Goal: Information Seeking & Learning: Find specific page/section

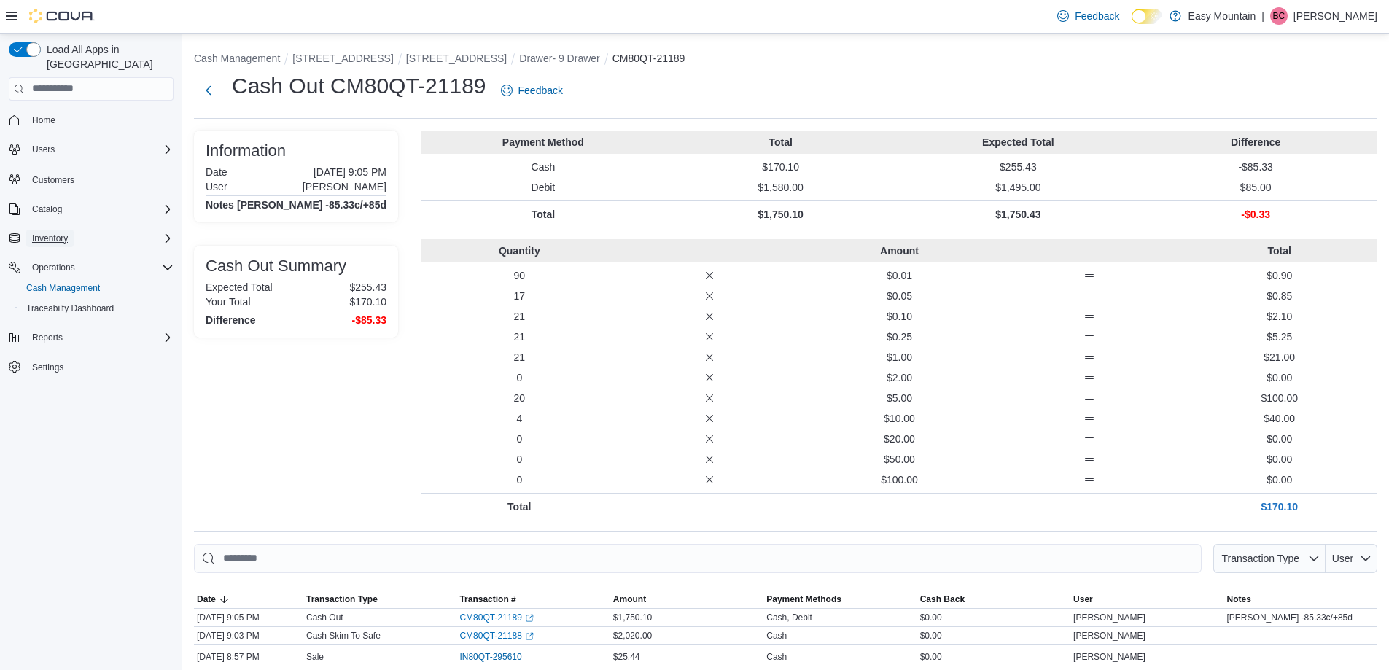
click at [72, 230] on button "Inventory" at bounding box center [49, 238] width 47 height 17
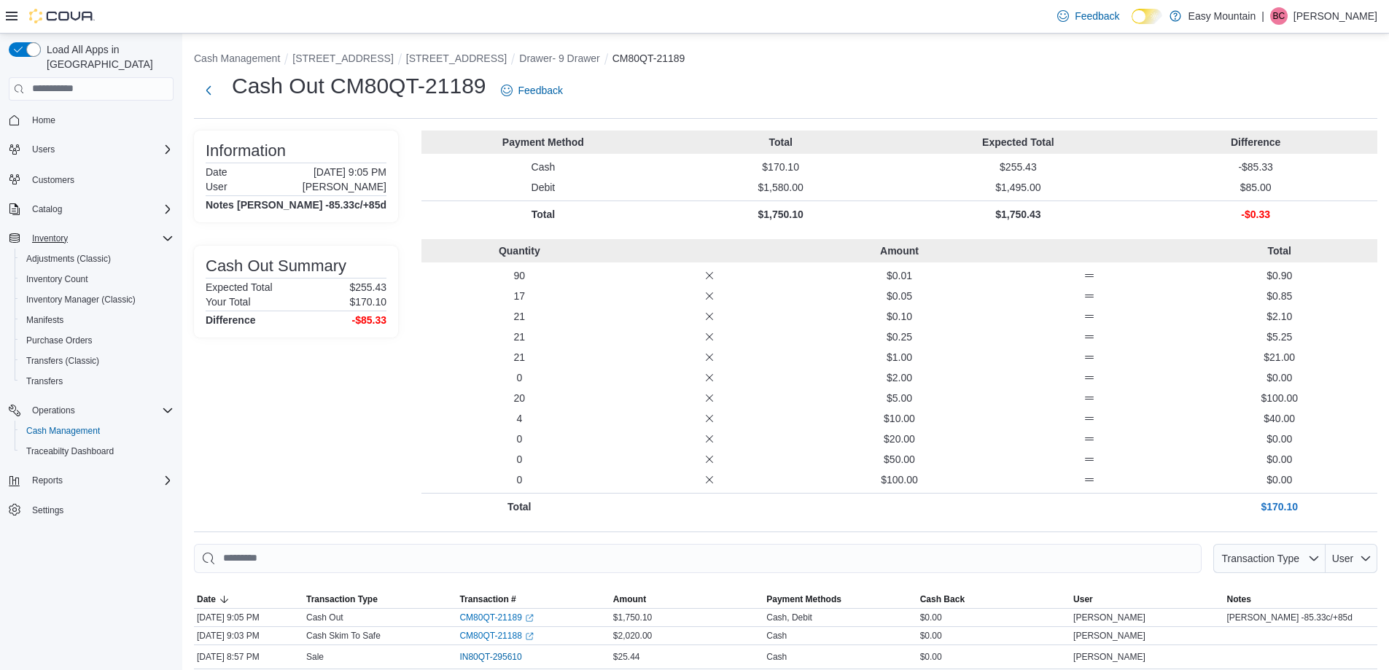
click at [56, 451] on div "Home Users Customers Catalog Inventory Adjustments (Classic) Inventory Count In…" at bounding box center [91, 314] width 165 height 417
click at [68, 478] on div "Reports" at bounding box center [91, 480] width 165 height 26
click at [69, 472] on div "Reports" at bounding box center [99, 480] width 147 height 17
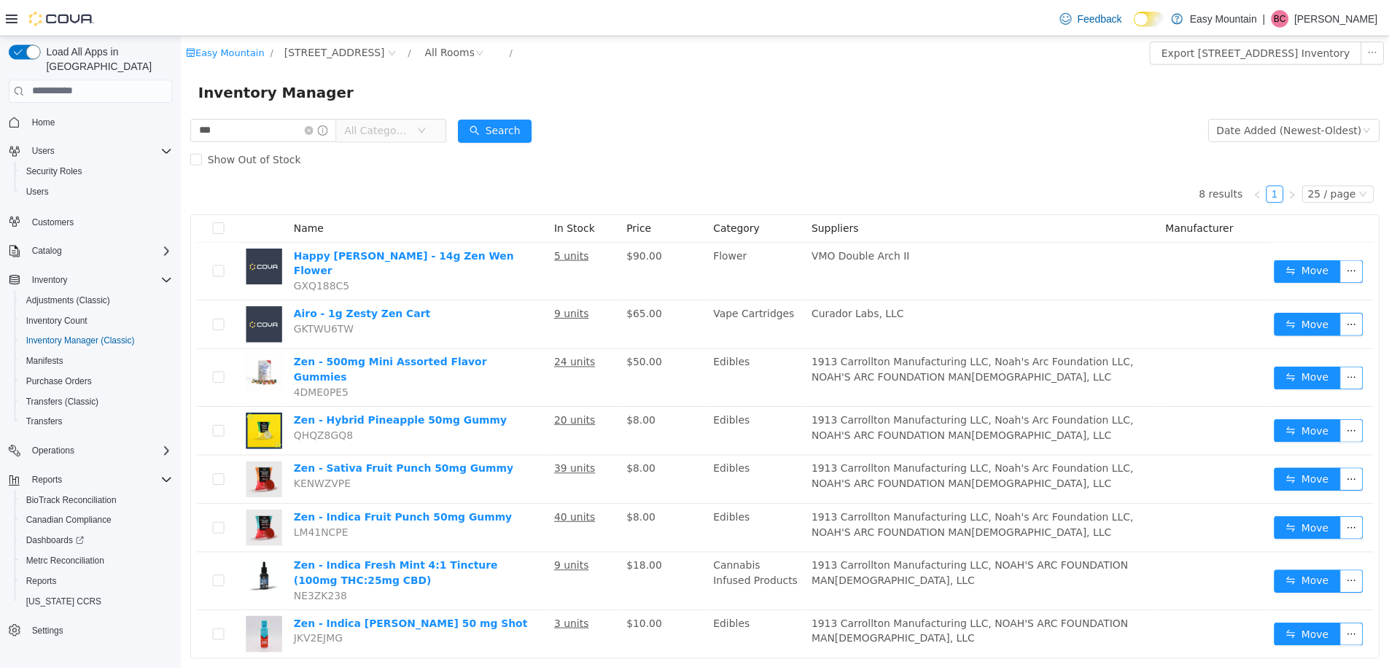
scroll to position [13, 0]
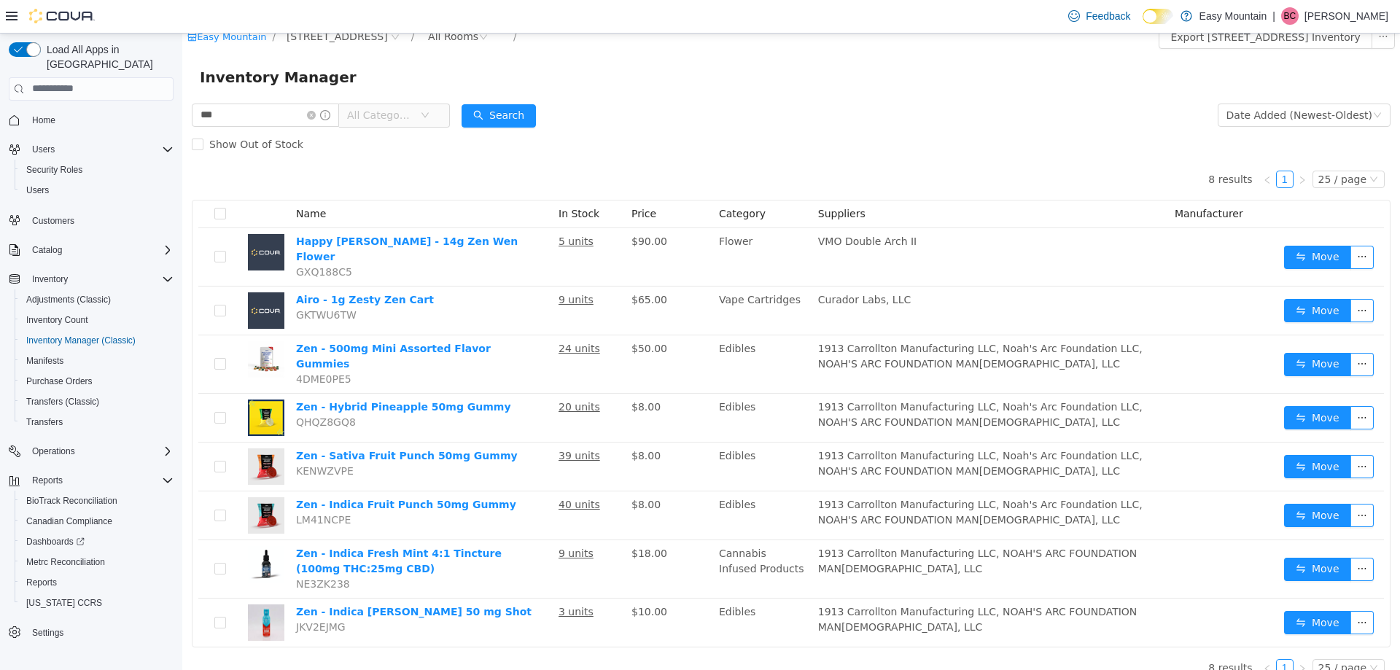
click at [58, 115] on button "Home" at bounding box center [91, 119] width 176 height 21
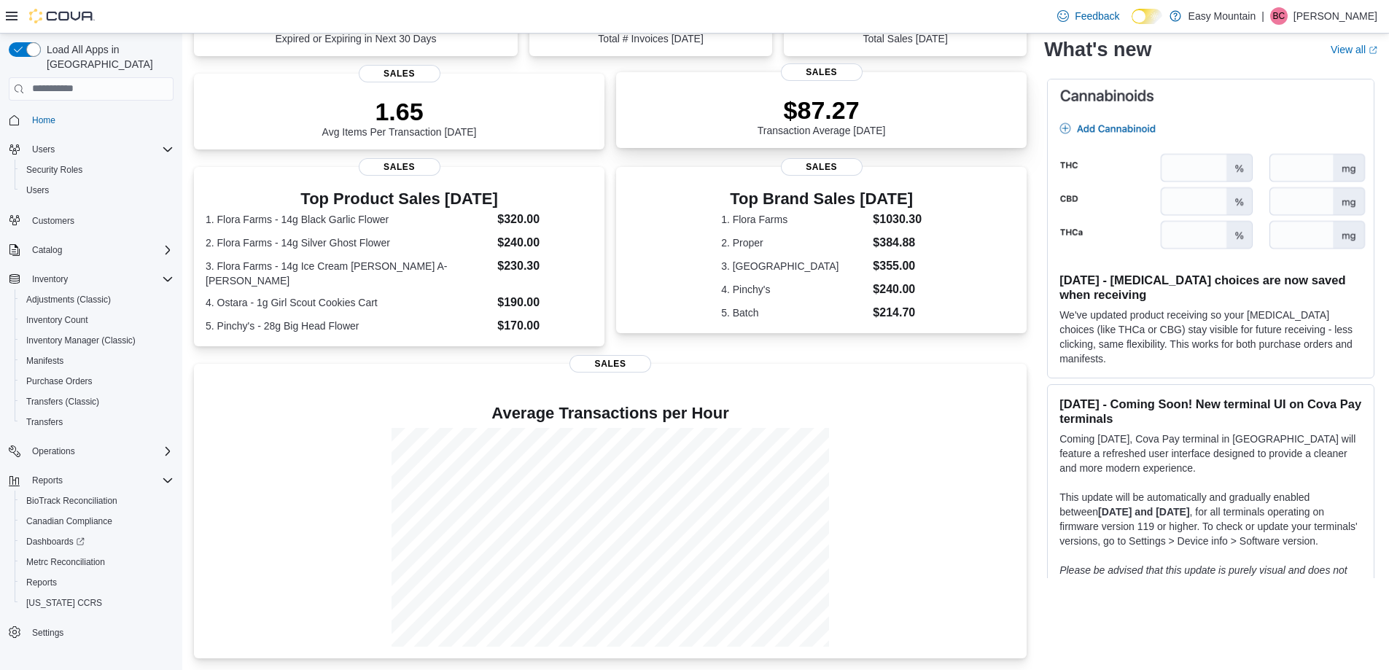
scroll to position [308, 0]
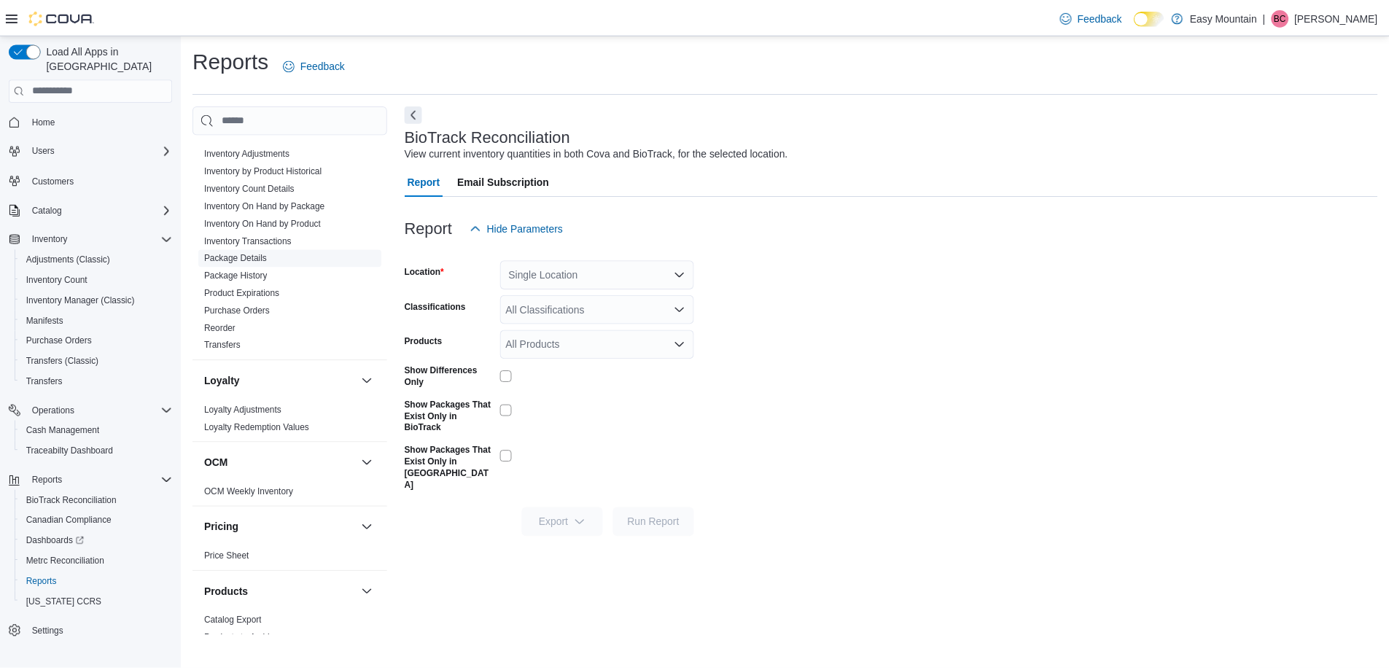
scroll to position [802, 0]
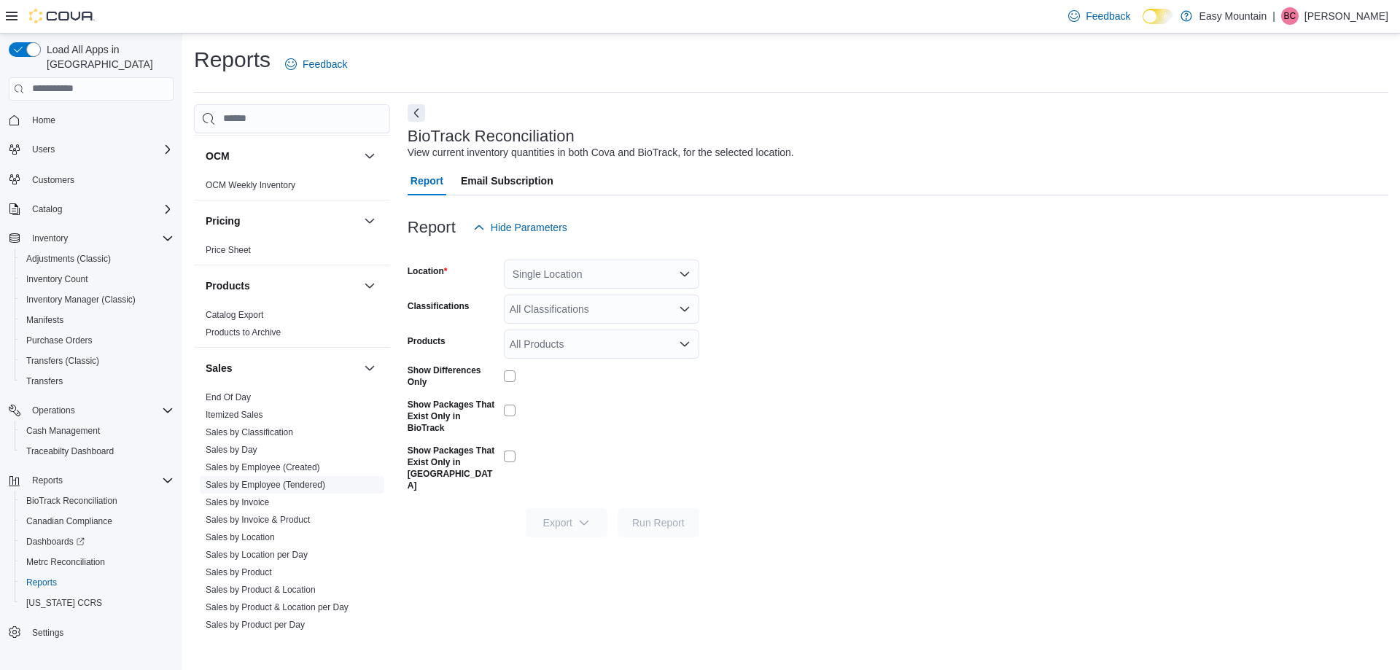
click at [275, 481] on link "Sales by Employee (Tendered)" at bounding box center [266, 485] width 120 height 10
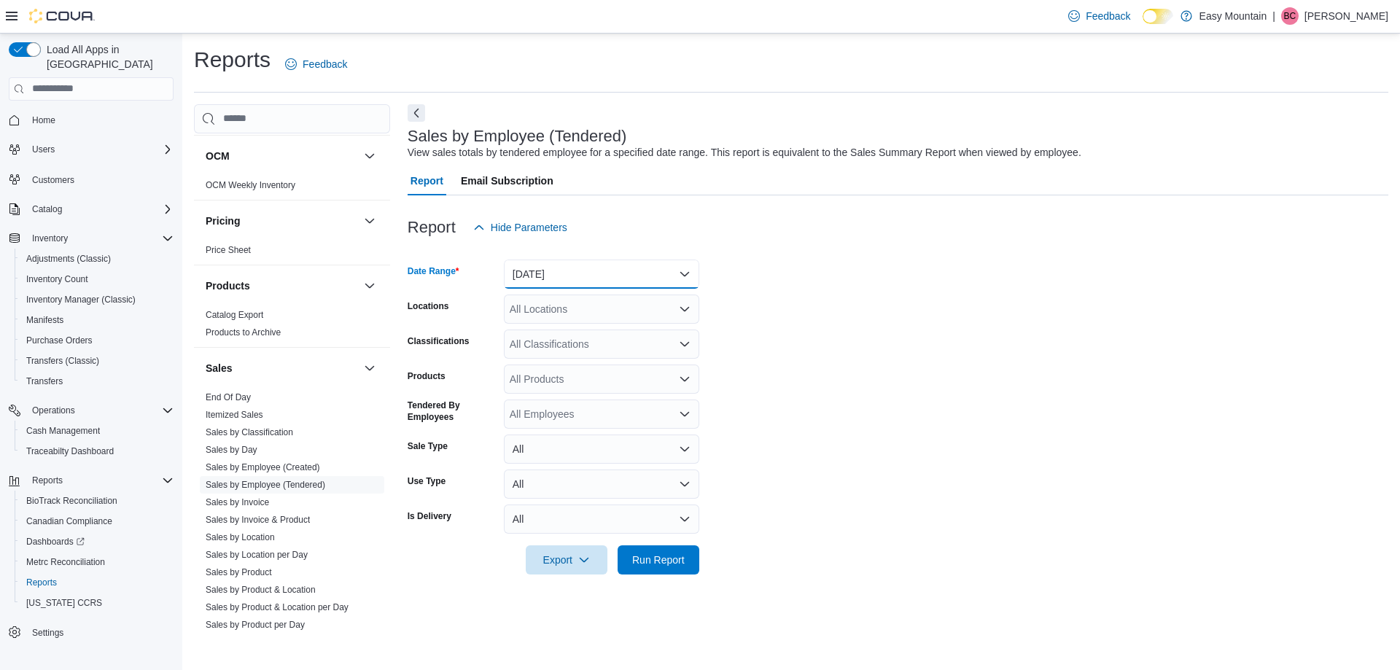
click at [586, 283] on button "Yesterday" at bounding box center [601, 274] width 195 height 29
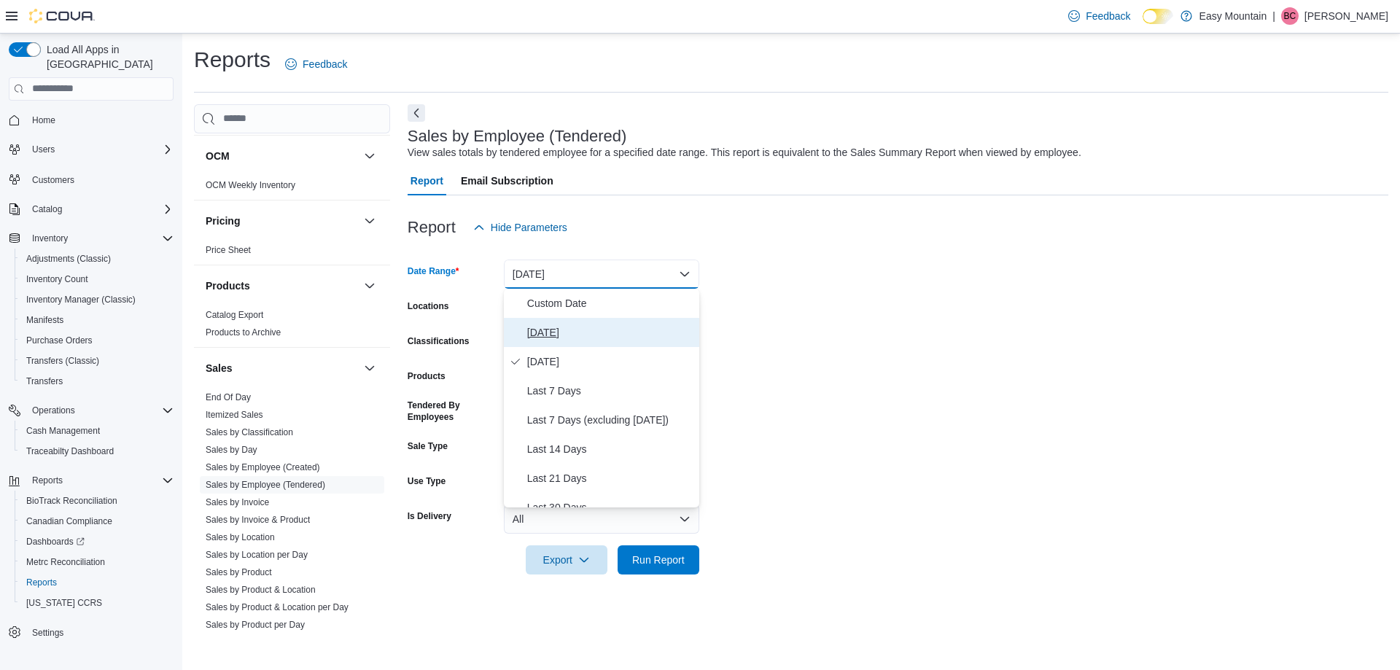
click at [585, 328] on span "Today" at bounding box center [610, 332] width 166 height 17
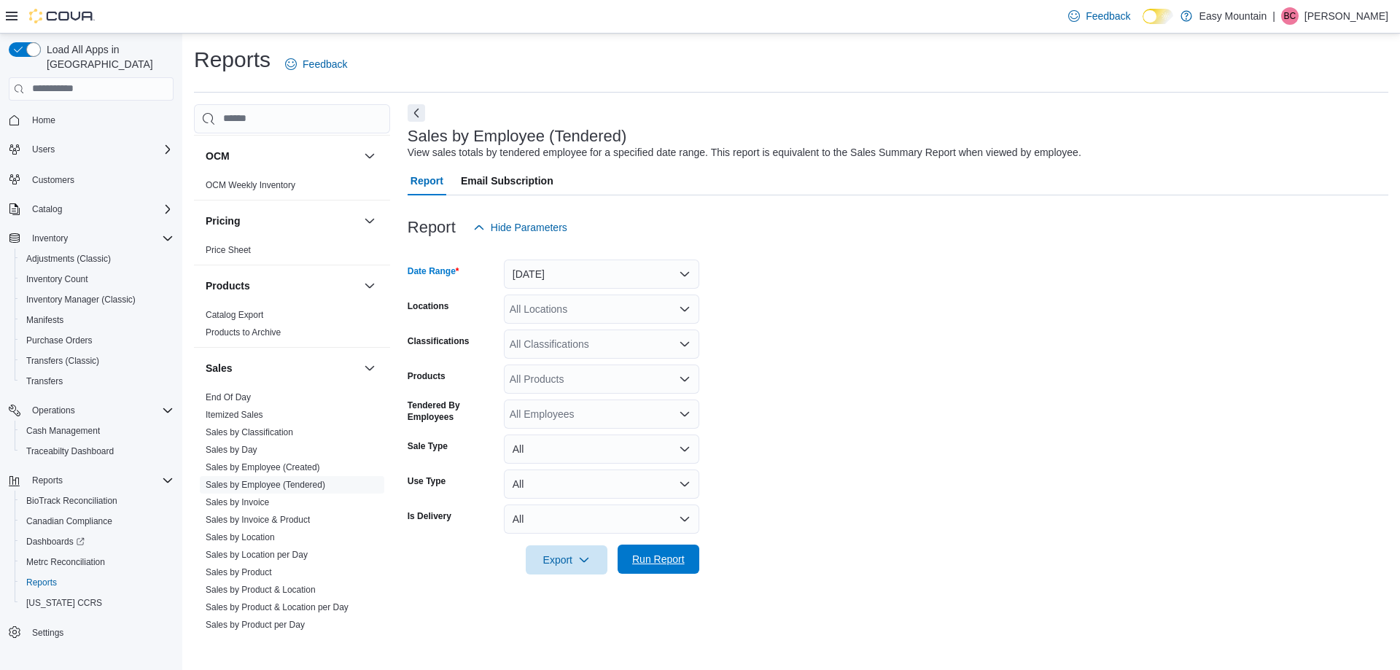
click at [654, 563] on span "Run Report" at bounding box center [658, 559] width 52 height 15
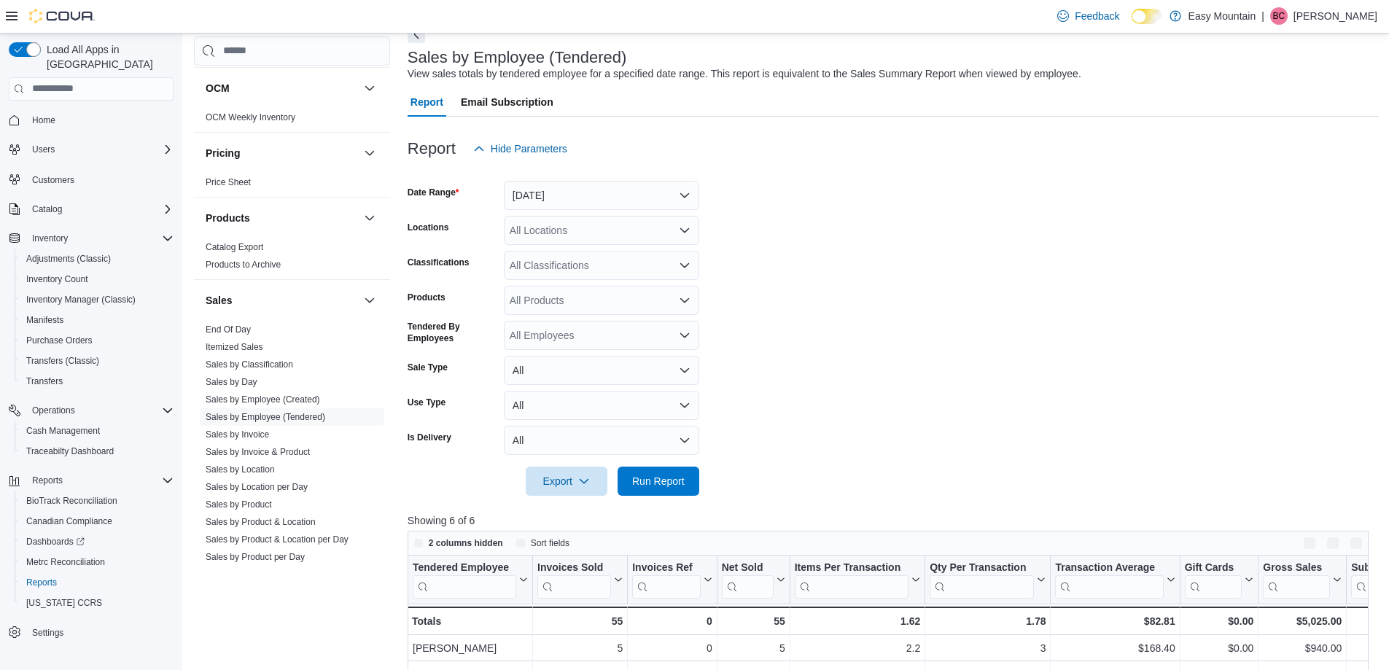
scroll to position [487, 0]
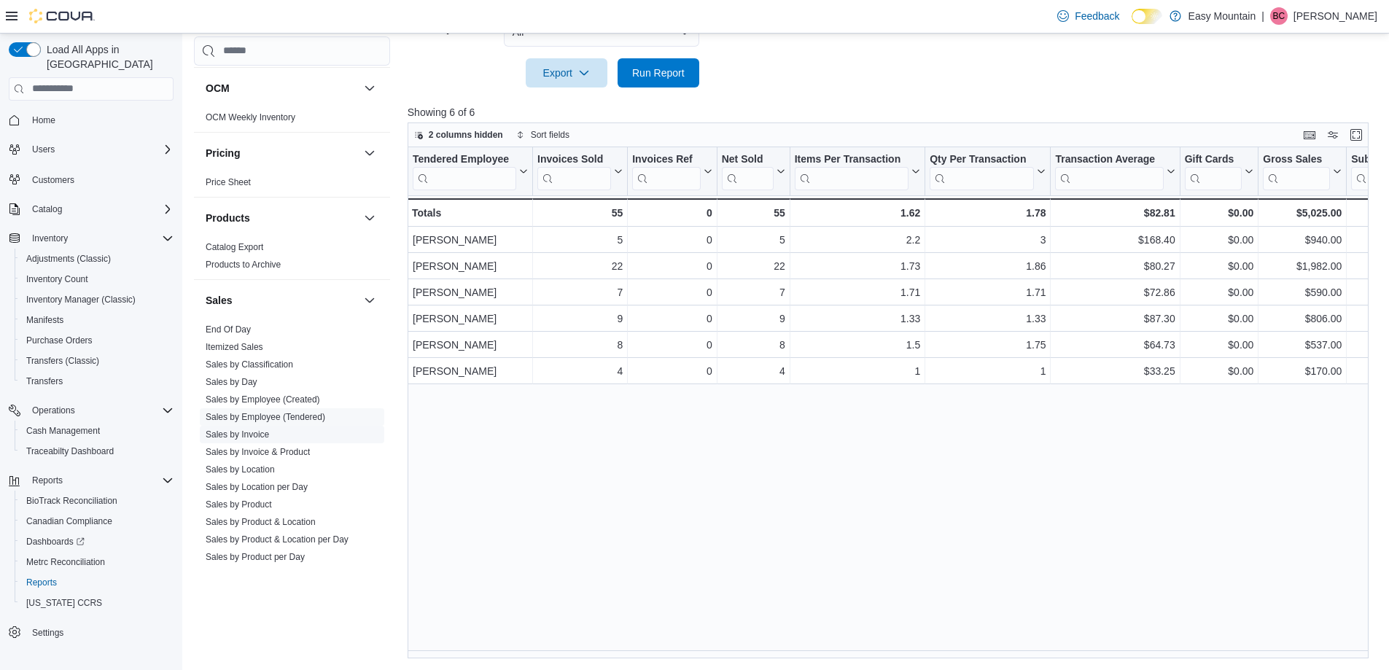
click at [253, 432] on link "Sales by Invoice" at bounding box center [237, 434] width 63 height 10
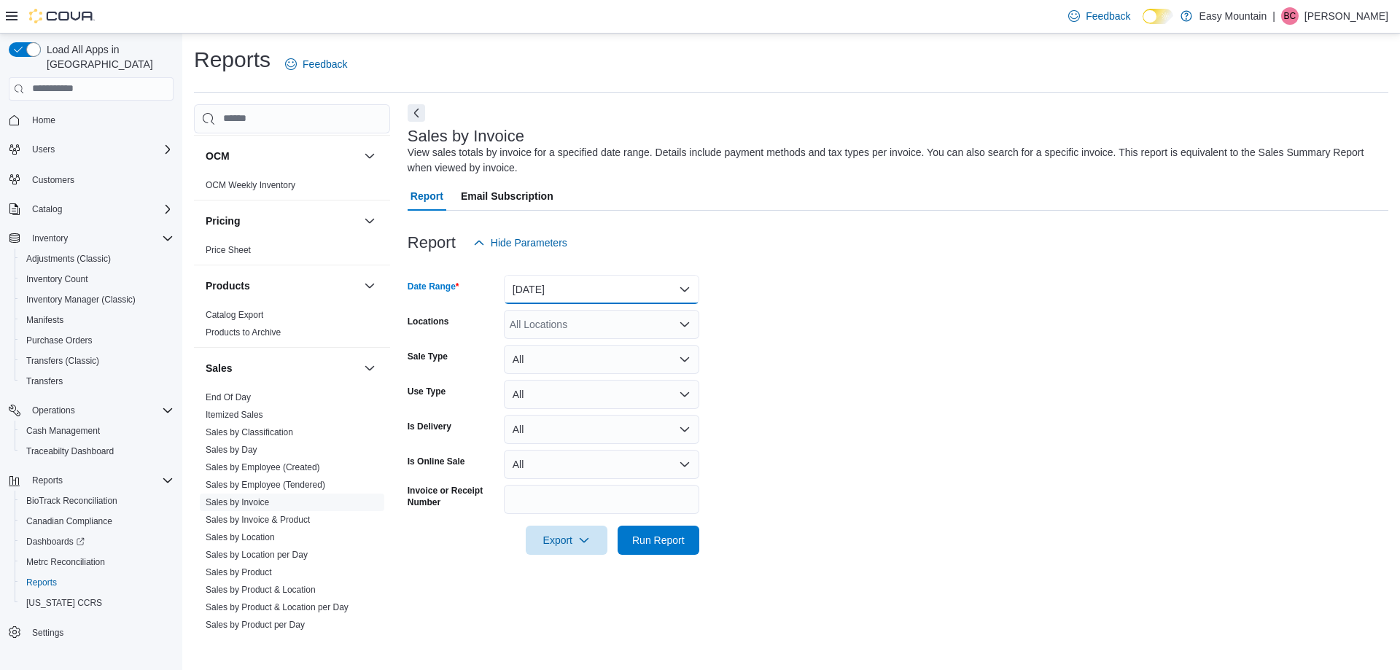
click at [569, 292] on button "Yesterday" at bounding box center [601, 289] width 195 height 29
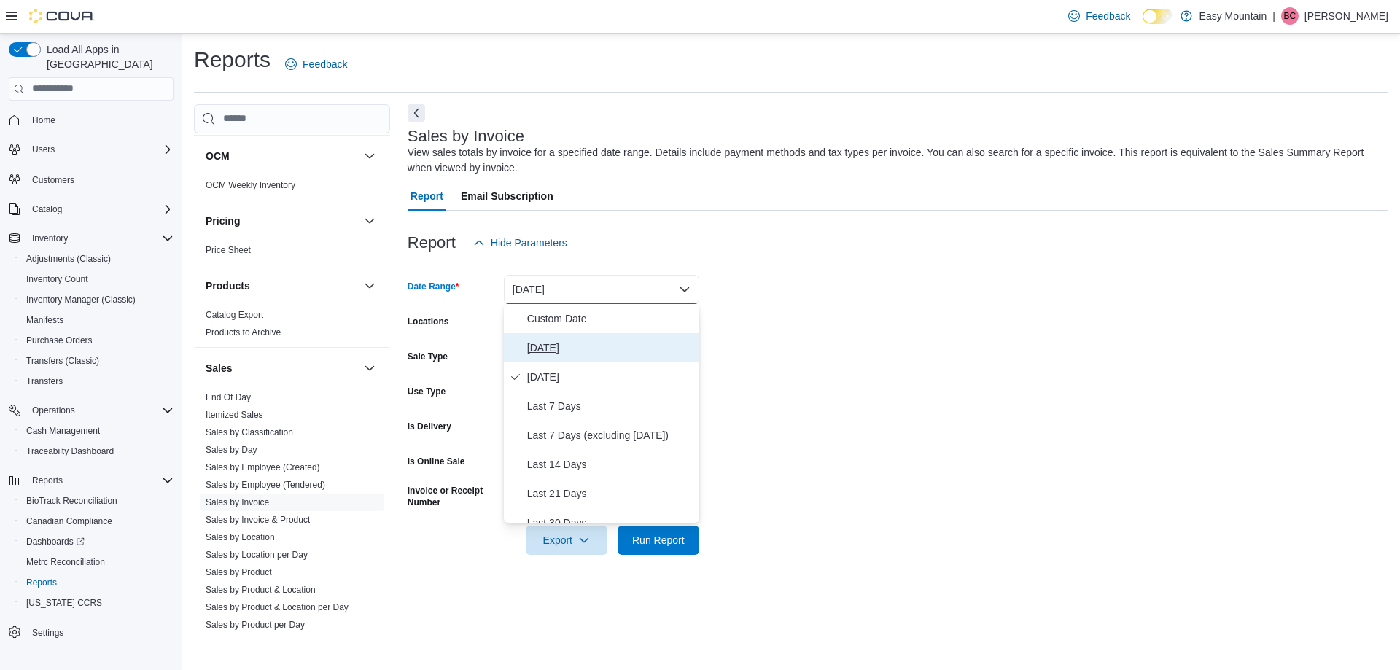
click at [582, 338] on button "Today" at bounding box center [601, 347] width 195 height 29
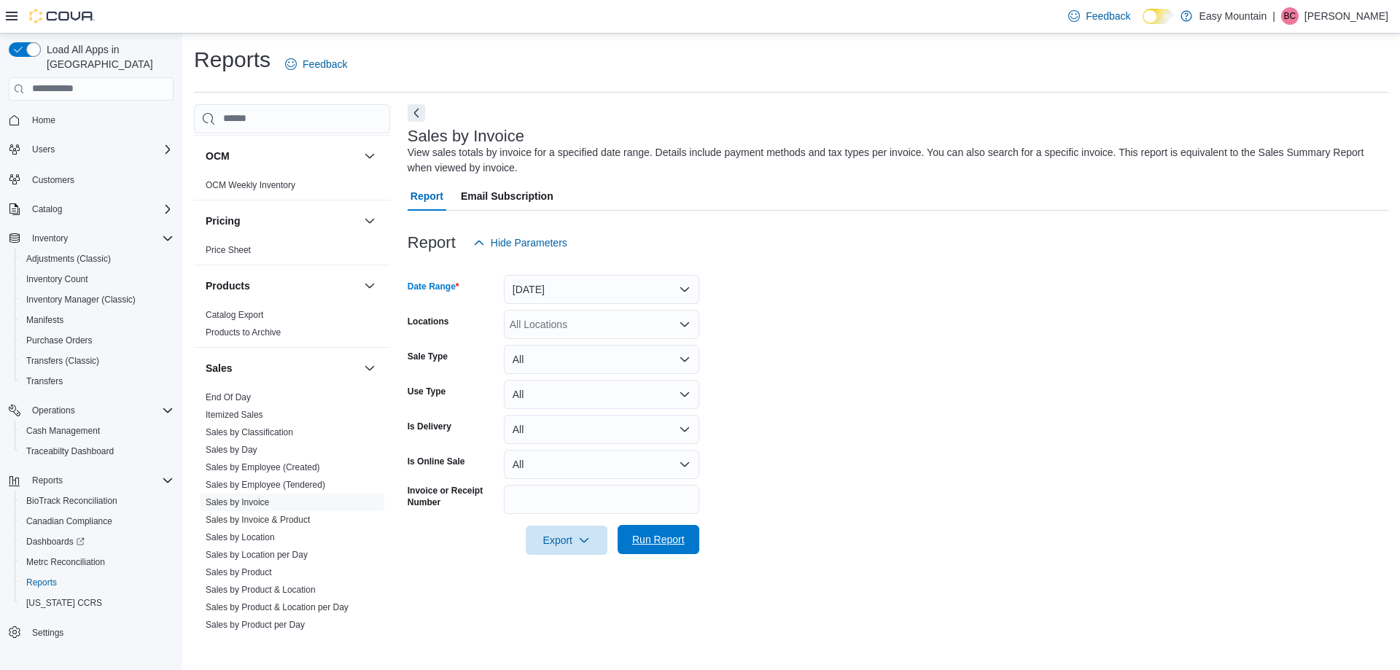
click at [655, 547] on span "Run Report" at bounding box center [658, 539] width 64 height 29
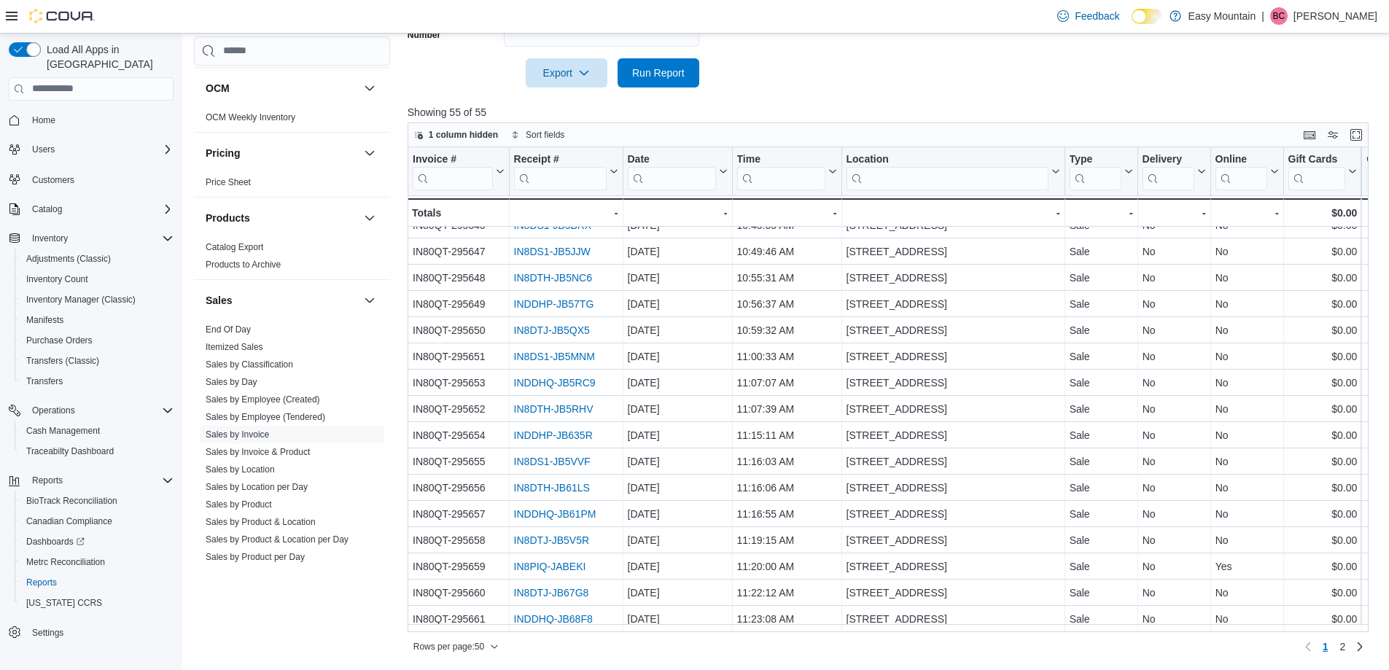
scroll to position [914, 0]
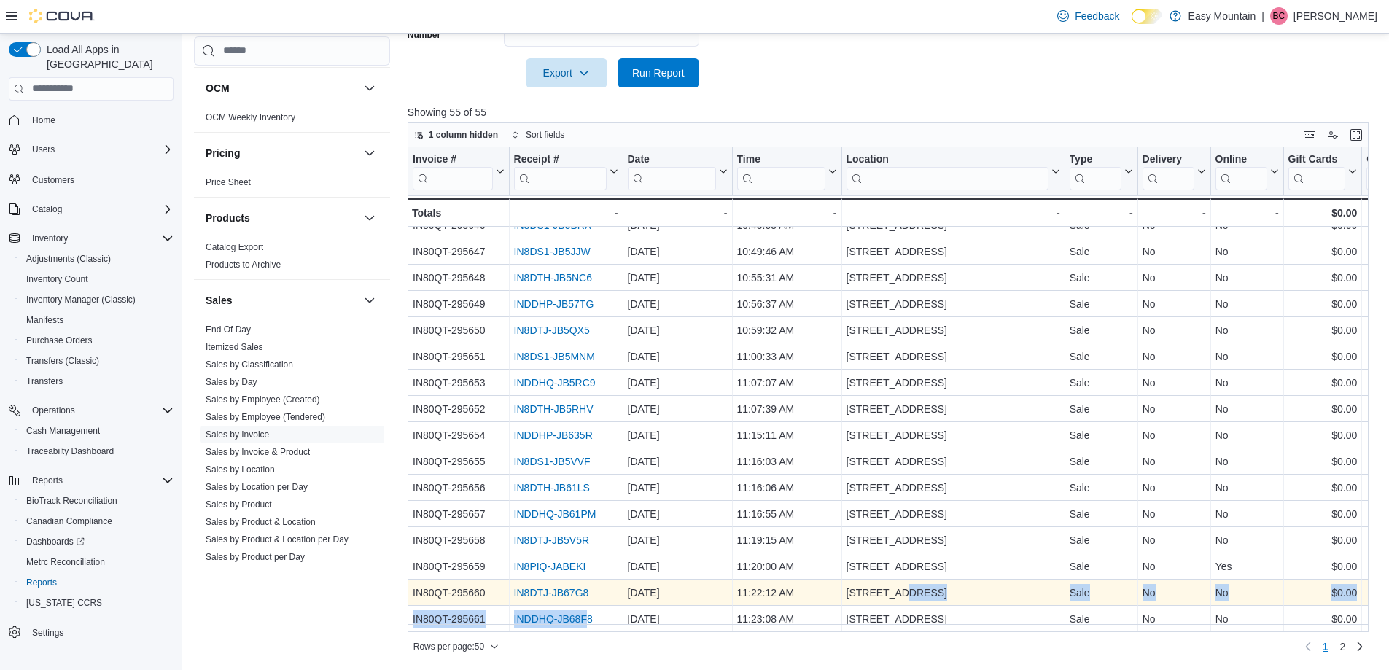
drag, startPoint x: 596, startPoint y: 623, endPoint x: 900, endPoint y: 588, distance: 306.1
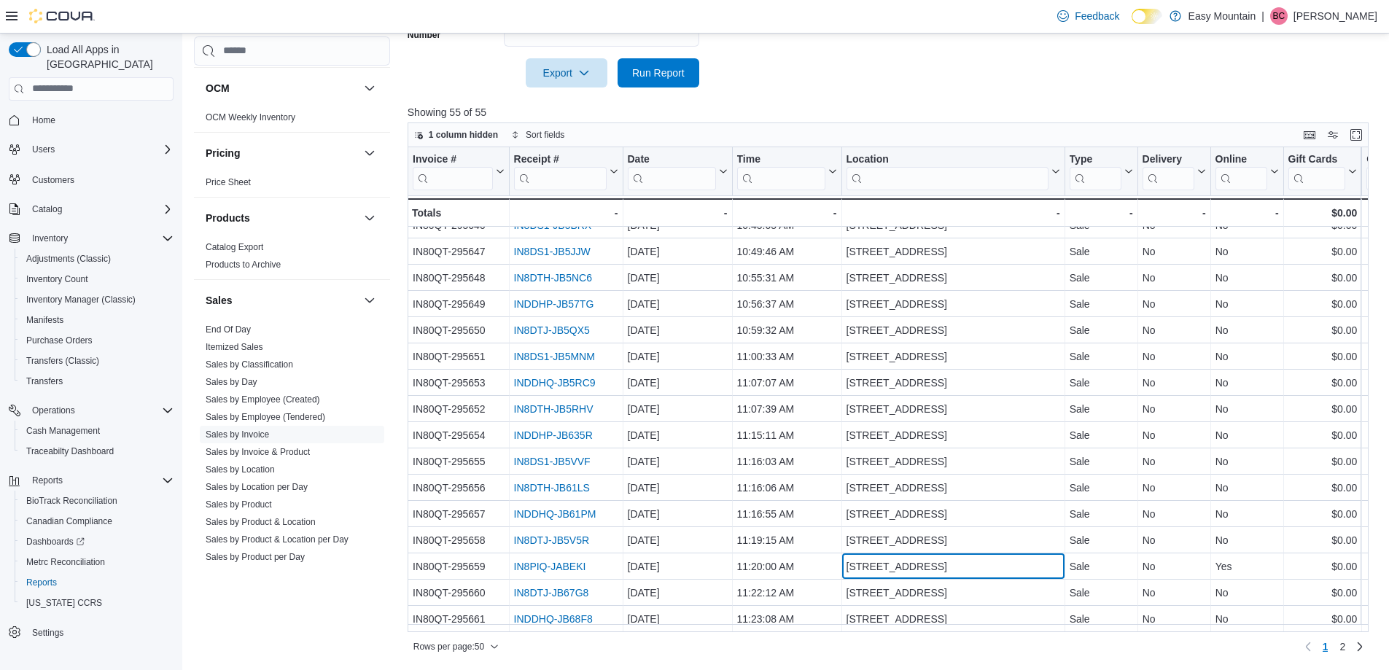
drag, startPoint x: 862, startPoint y: 568, endPoint x: 996, endPoint y: 543, distance: 136.4
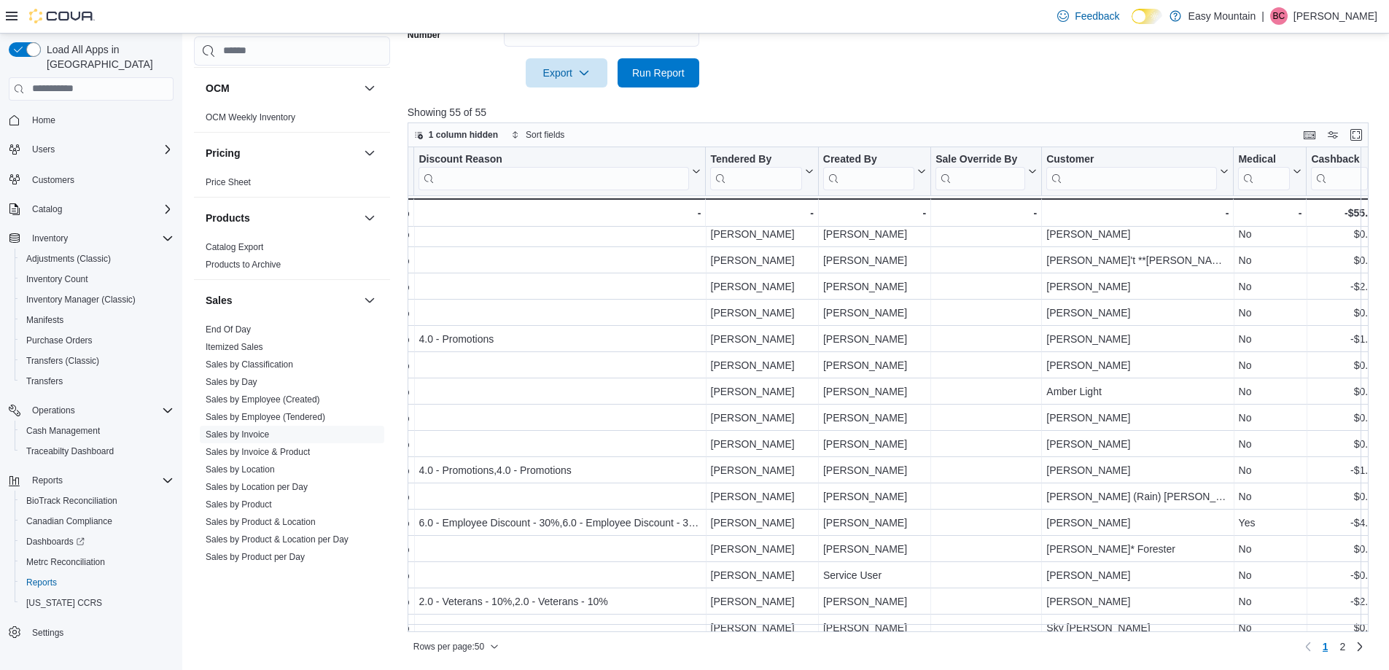
scroll to position [914, 1796]
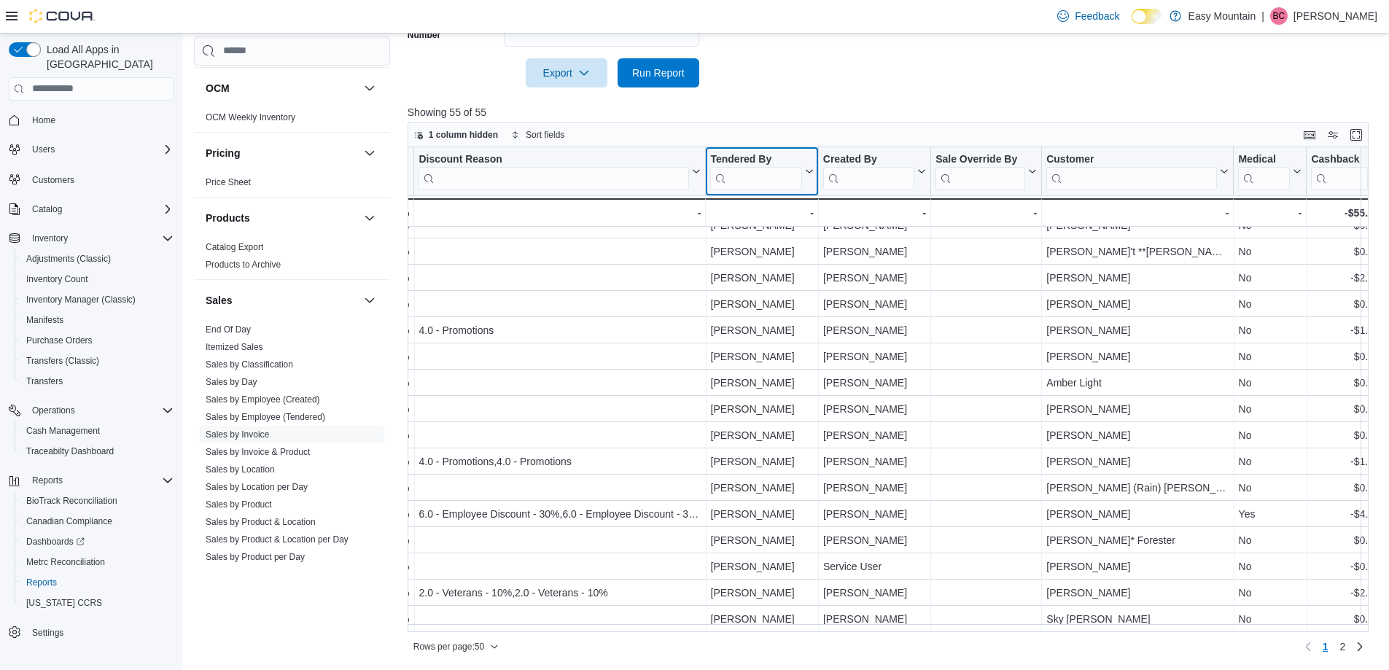
click at [734, 184] on input "search" at bounding box center [755, 178] width 91 height 23
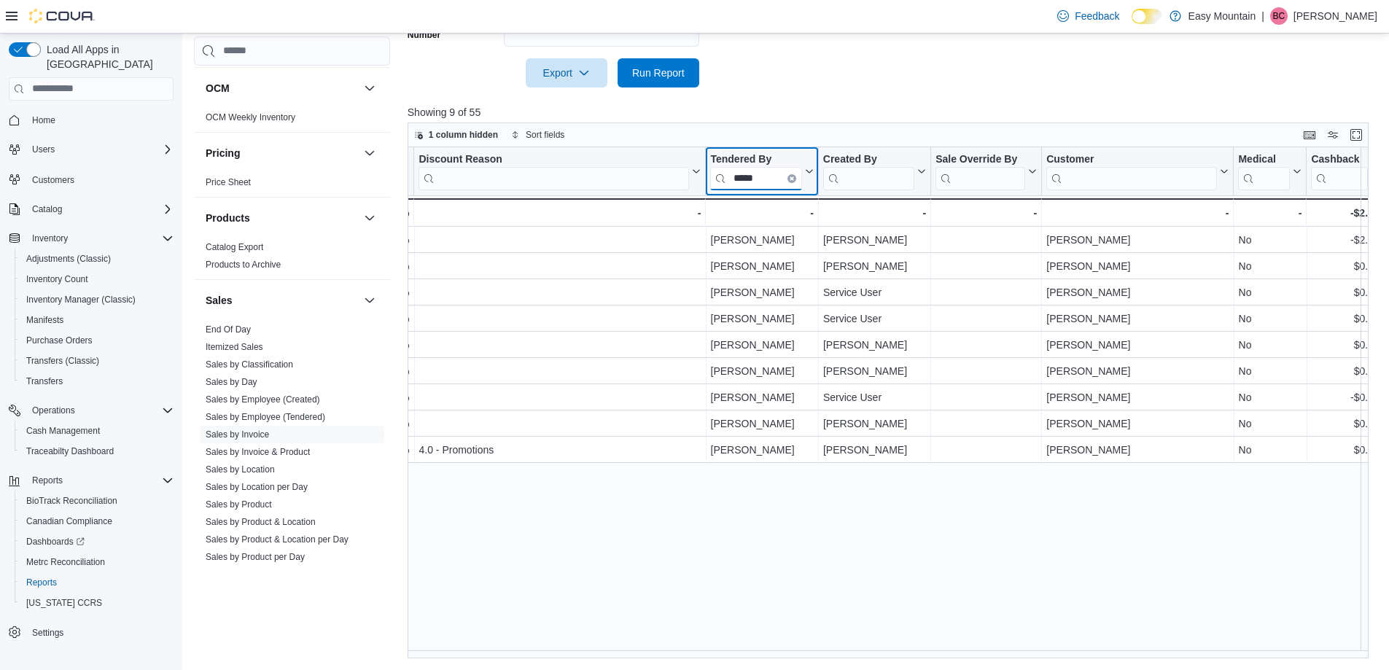
scroll to position [0, 1796]
type input "*****"
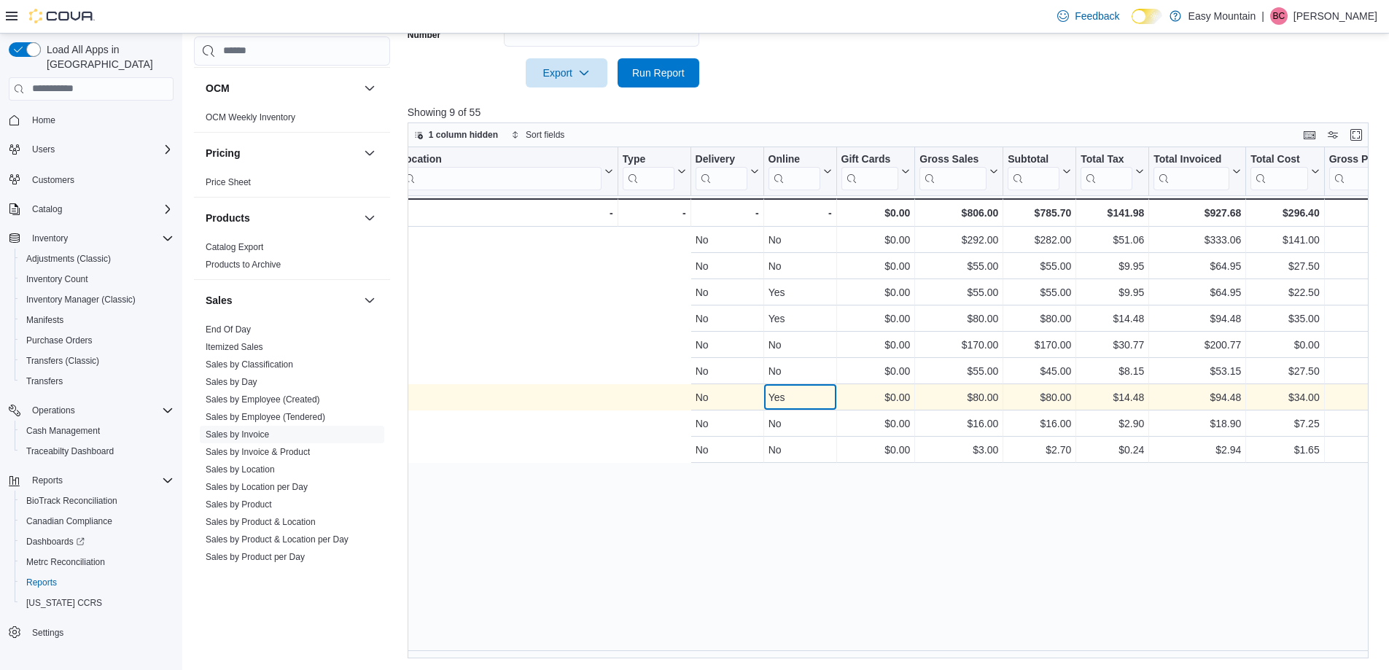
scroll to position [0, 803]
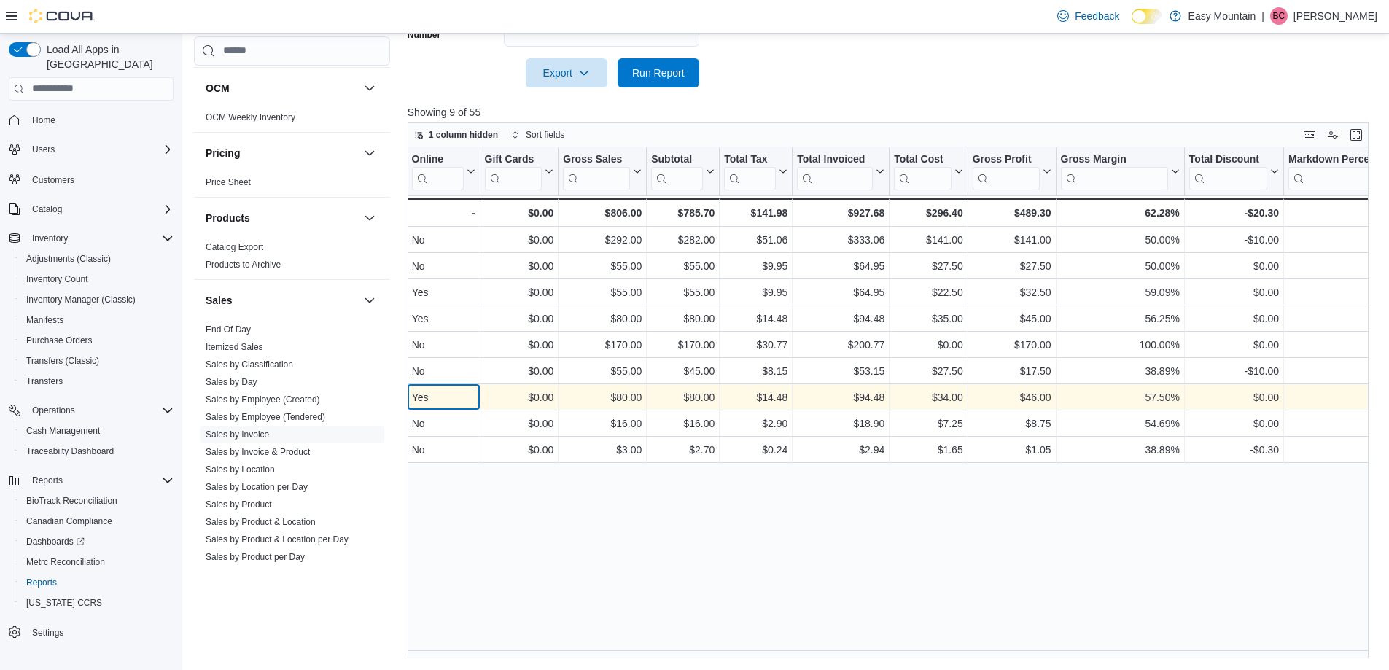
click at [768, 400] on div "$80.00 - Subtotal, column 11, row 7 $80.00 - Gross Sales, column 10, row 7 $0.0…" at bounding box center [1267, 397] width 3327 height 26
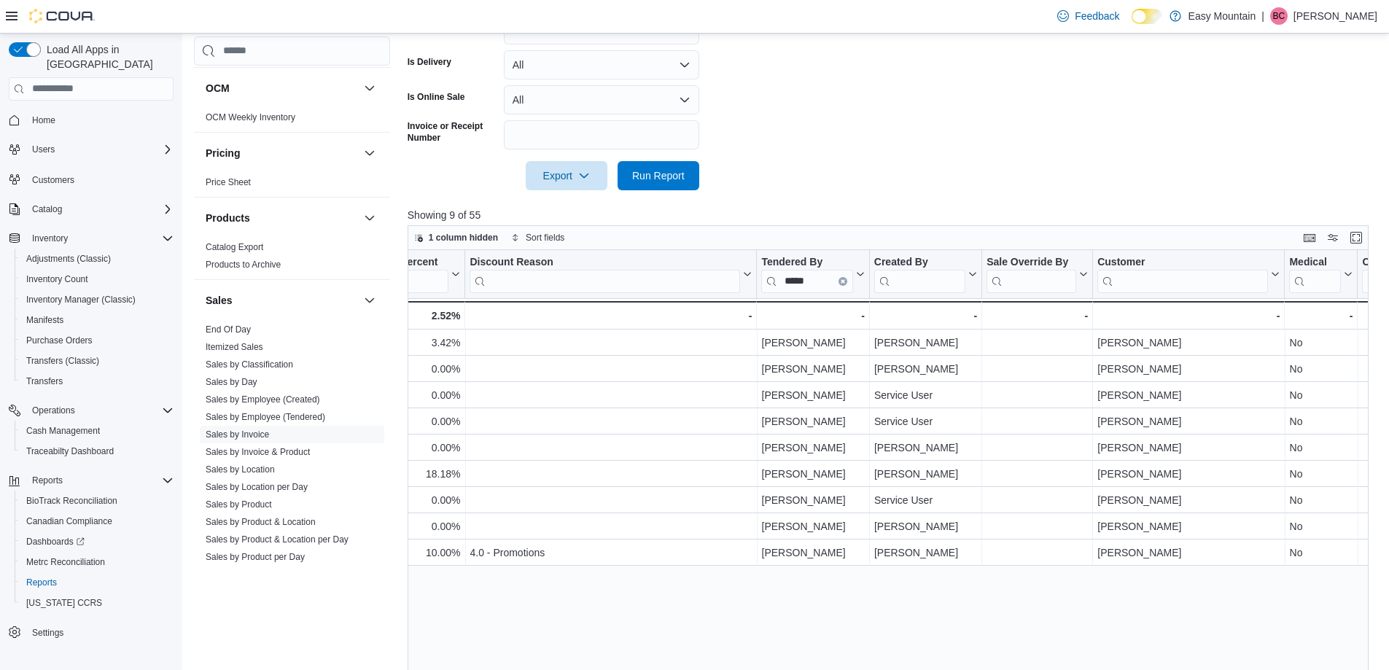
scroll to position [0, 1772]
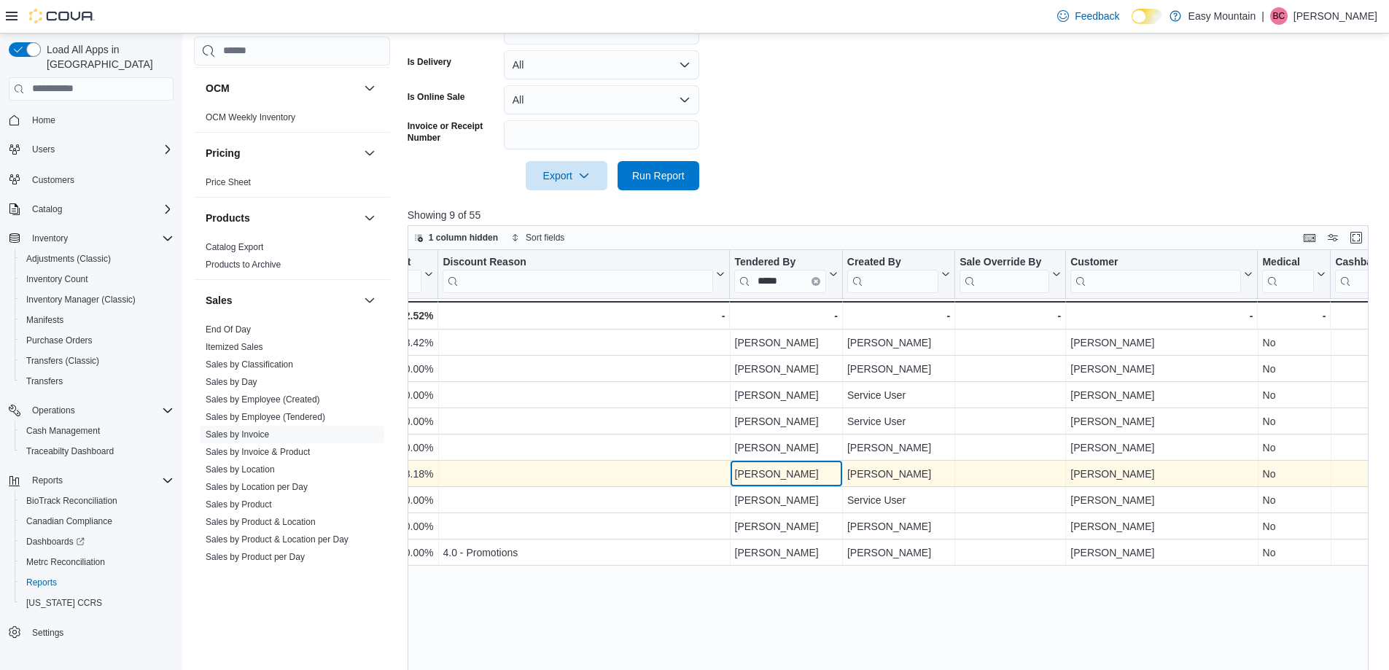
click at [825, 473] on div "Ciara Meny" at bounding box center [785, 473] width 103 height 17
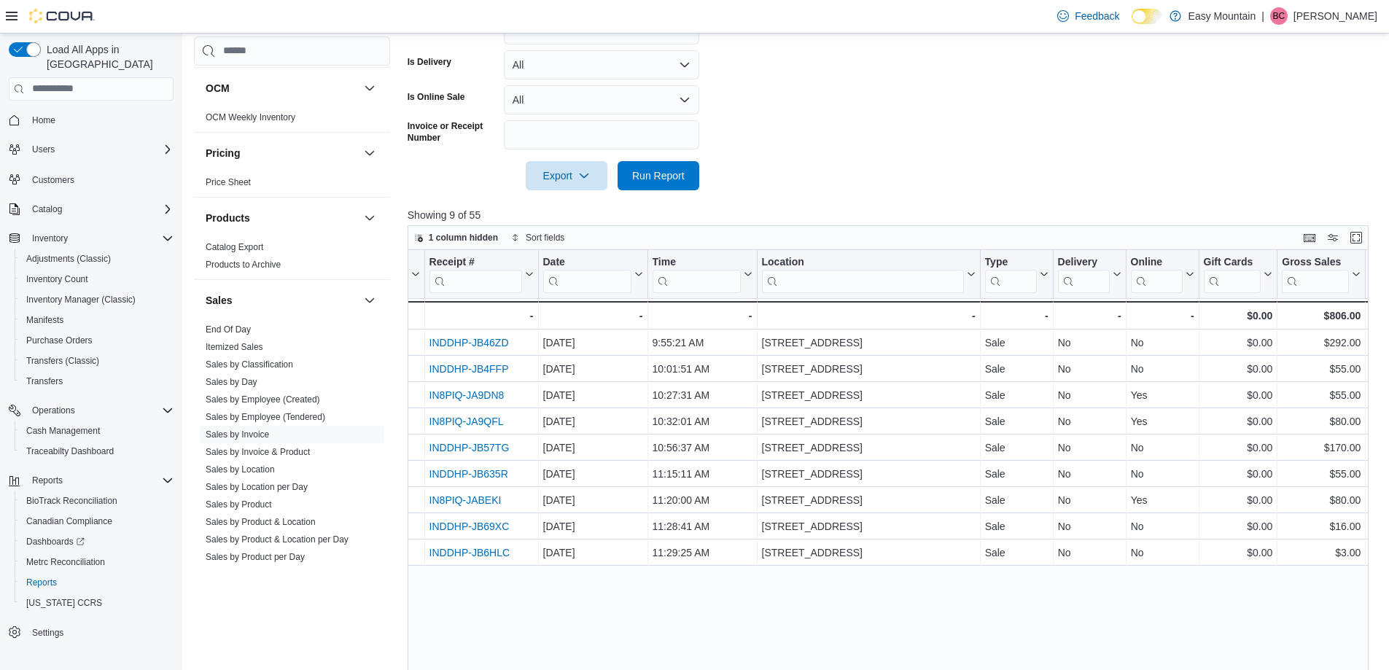
scroll to position [0, 0]
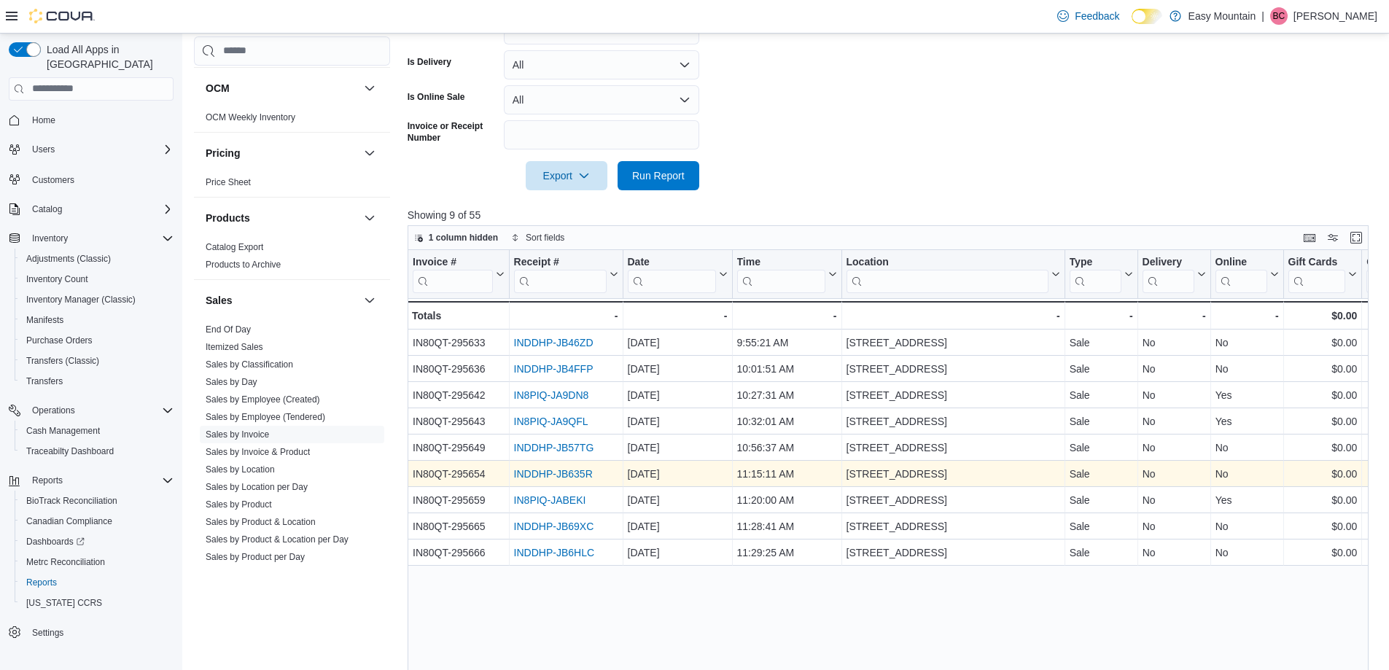
click at [561, 475] on link "INDDHP-JB635R" at bounding box center [552, 474] width 79 height 12
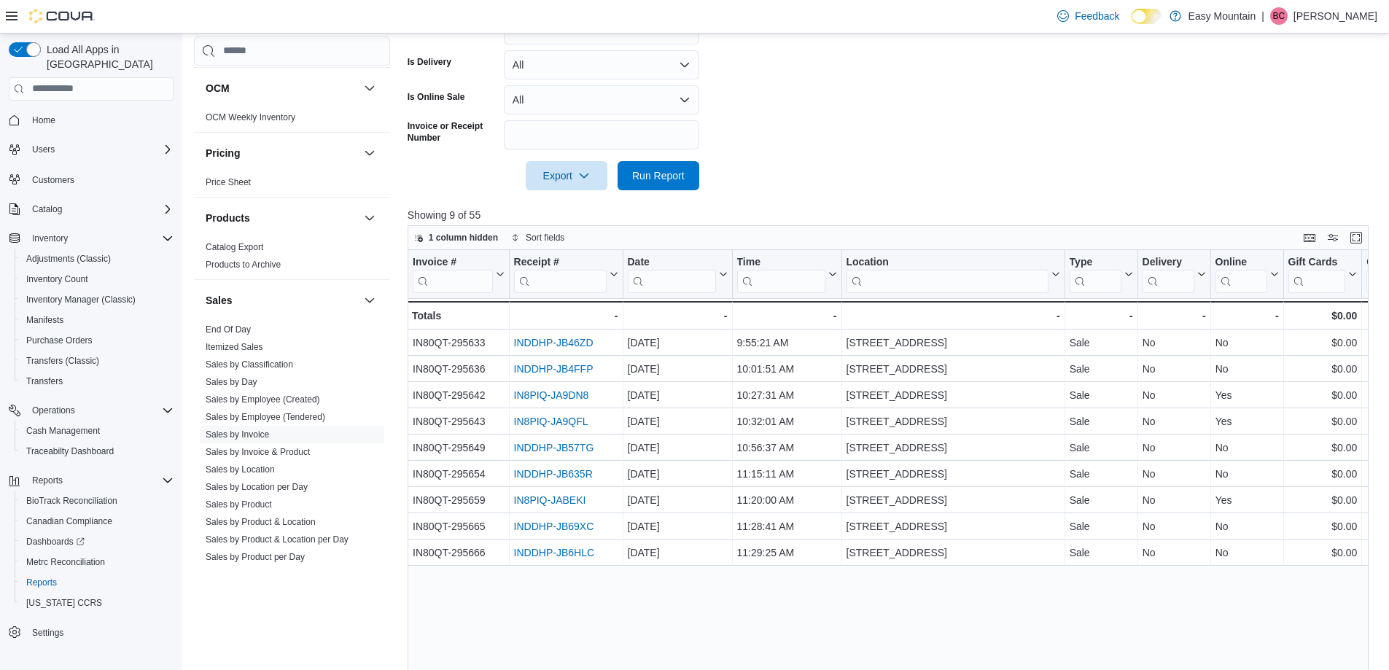
drag, startPoint x: 850, startPoint y: 572, endPoint x: 860, endPoint y: 567, distance: 10.8
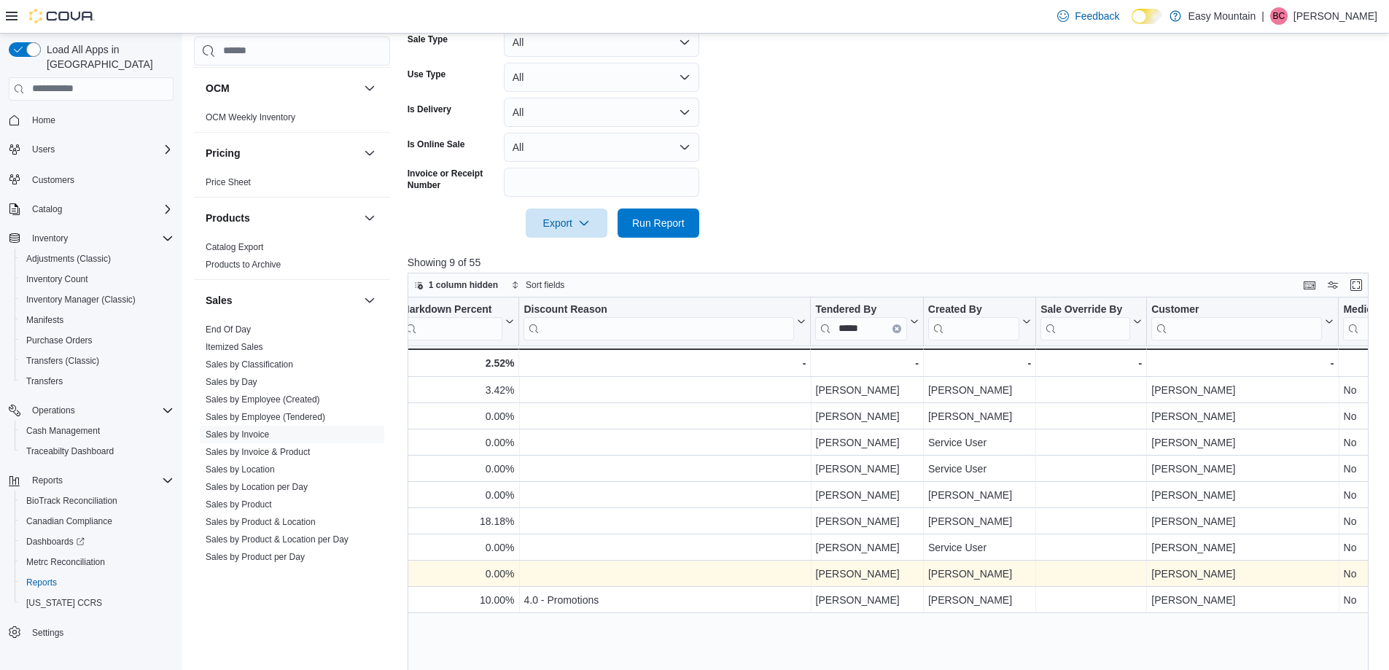
scroll to position [292, 0]
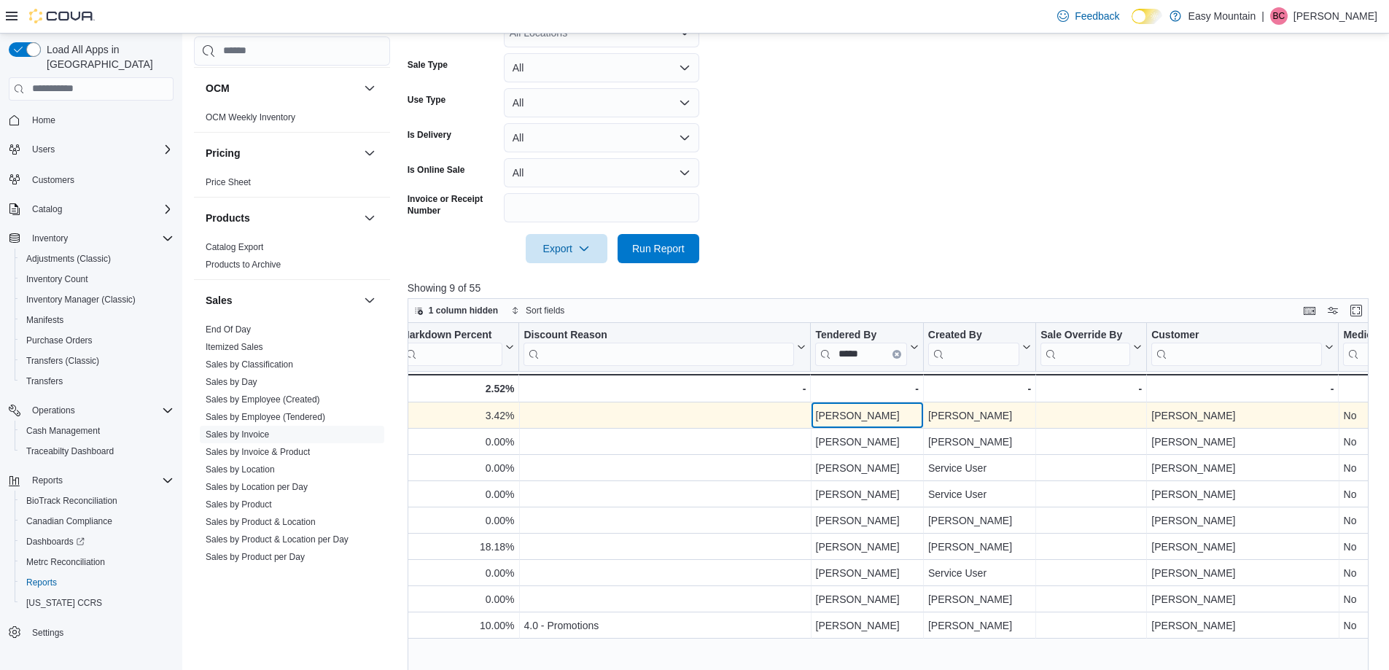
drag, startPoint x: 910, startPoint y: 421, endPoint x: 870, endPoint y: 421, distance: 40.1
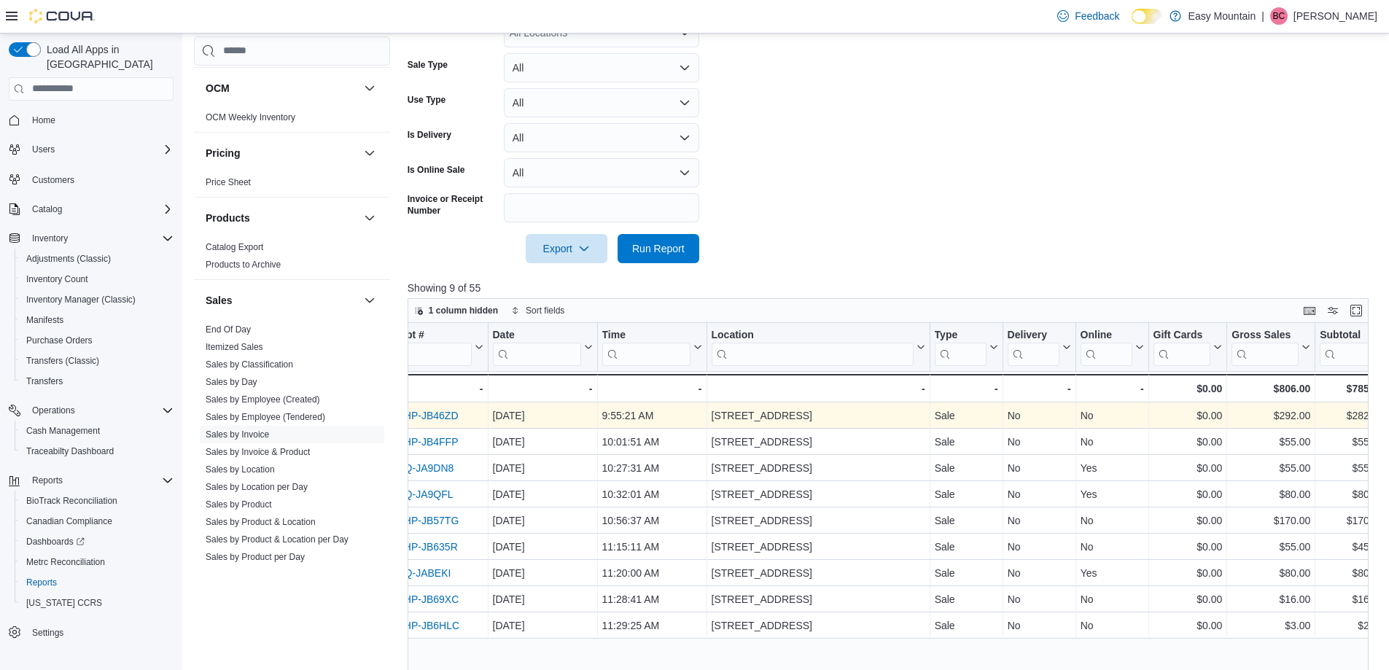
scroll to position [0, 150]
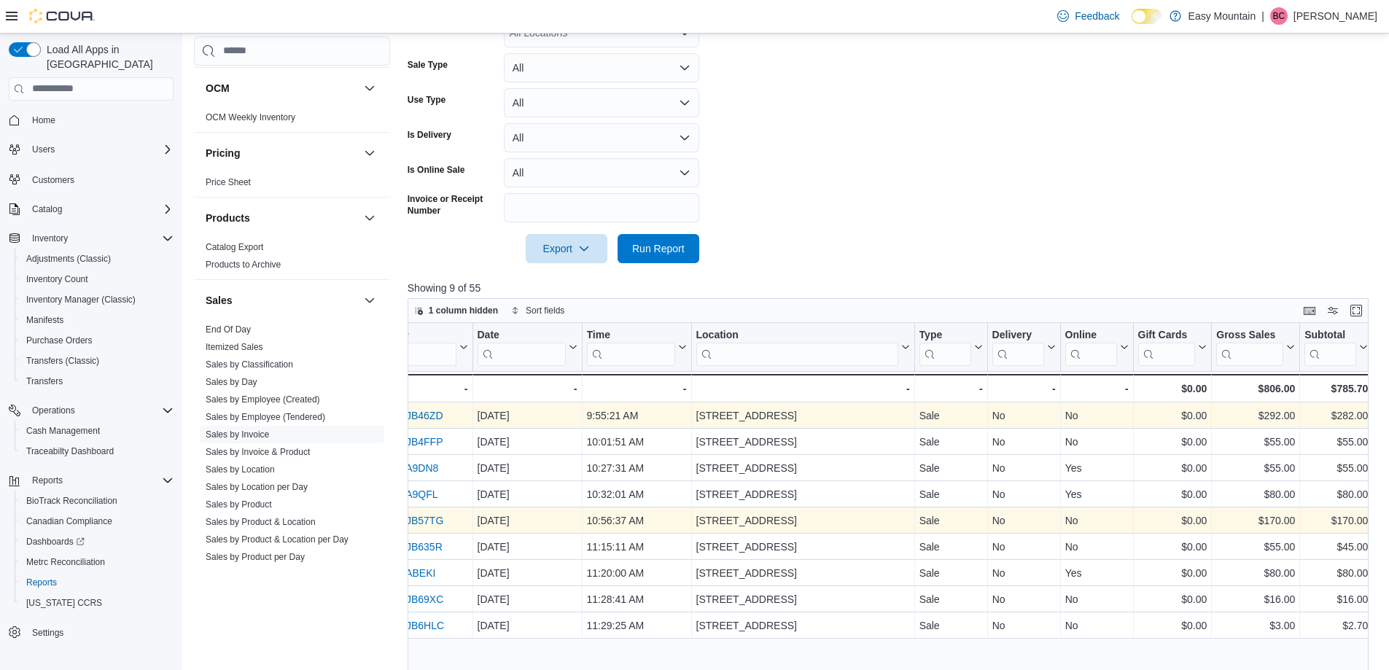
click at [438, 519] on link "INDDHP-JB57TG" at bounding box center [403, 521] width 80 height 12
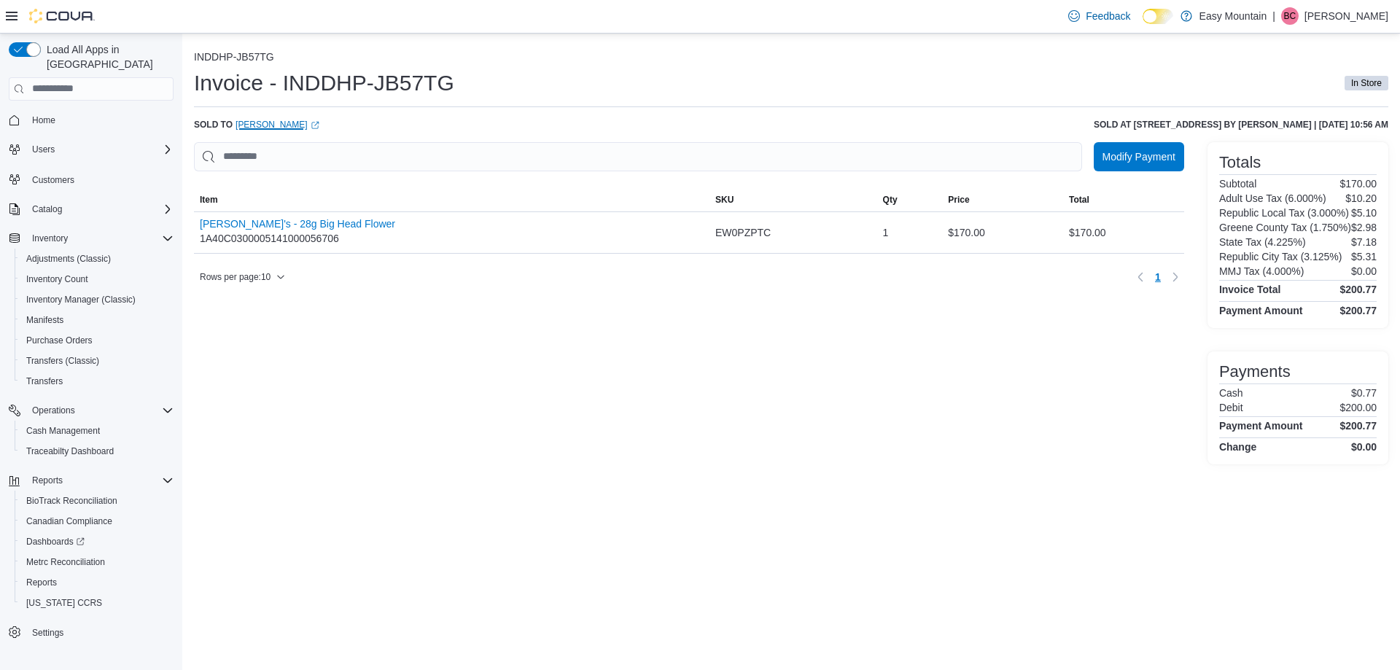
click at [276, 117] on div "INDDHP-JB57TG Invoice - INDDHP-JB57TG In Store Sold to Ross Wade (opens in a ne…" at bounding box center [791, 257] width 1194 height 413
click at [311, 128] on icon "External link" at bounding box center [314, 125] width 7 height 7
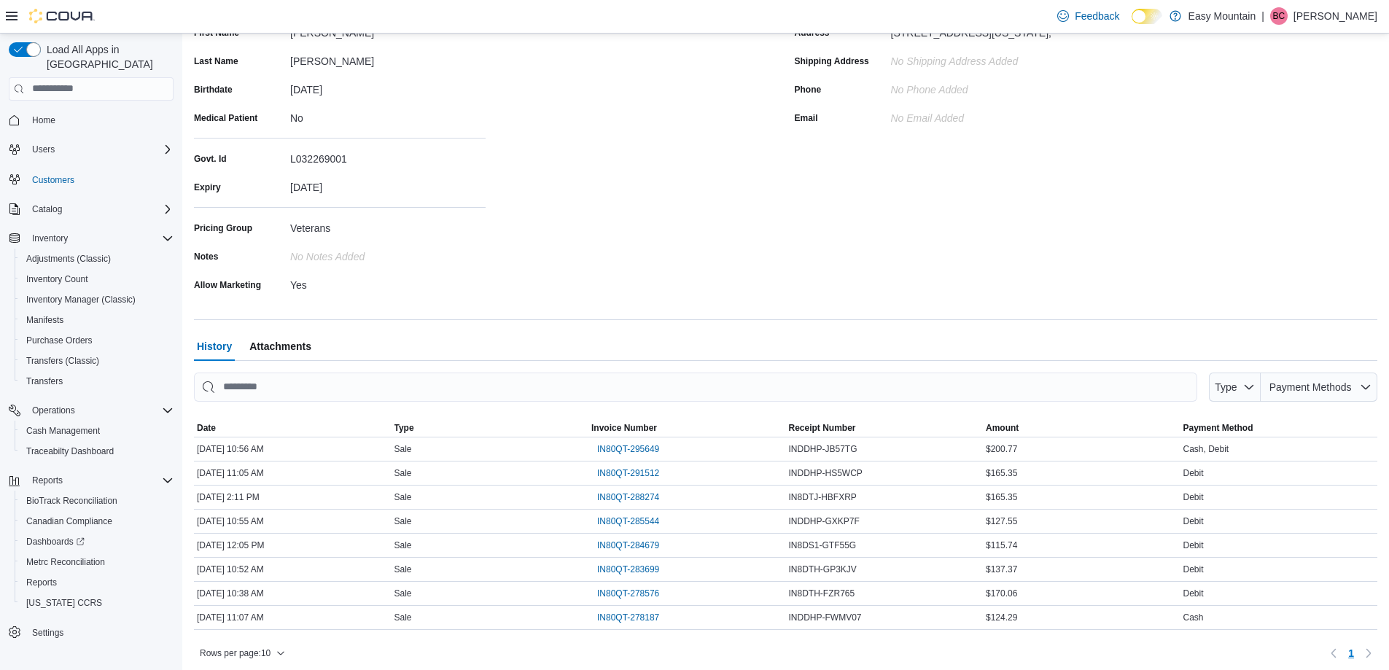
scroll to position [198, 0]
